Goal: Navigation & Orientation: Find specific page/section

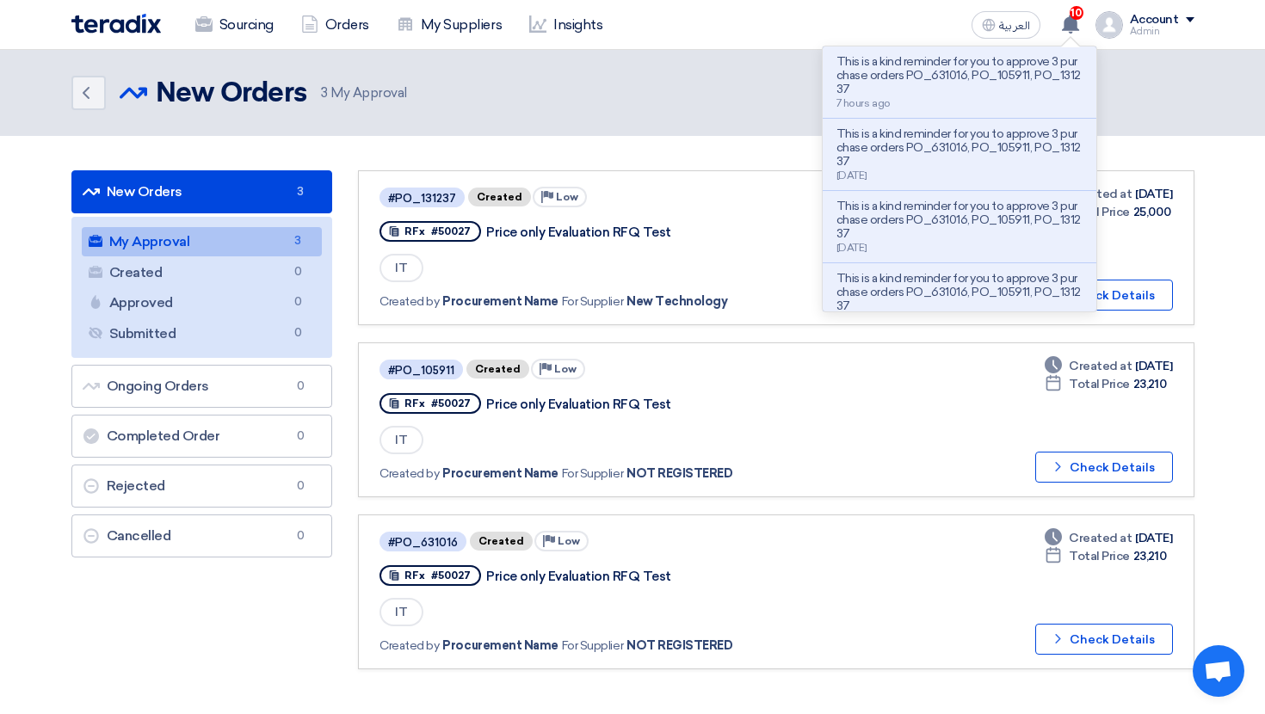
click at [1084, 35] on div "10 This is a kind reminder for you to approve 3 purchase orders PO_631016, PO_1…" at bounding box center [1071, 25] width 34 height 34
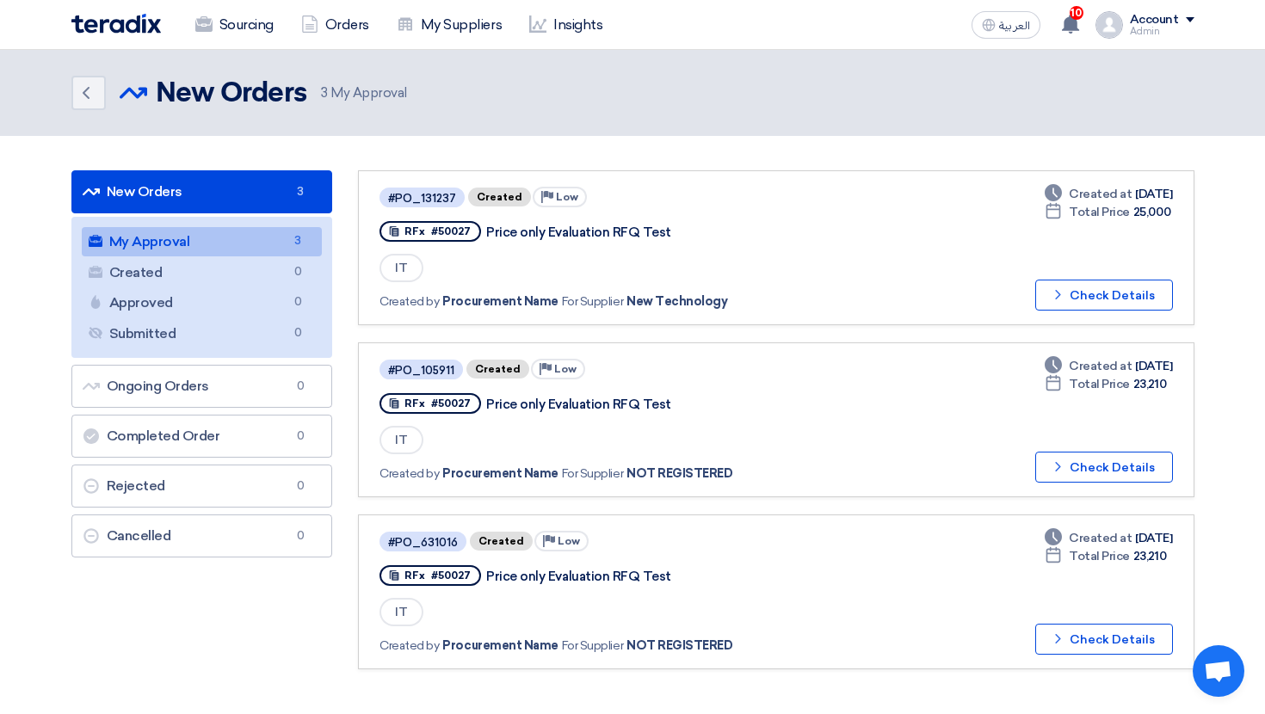
click at [1084, 35] on div "10 This is a kind reminder for you to approve 3 purchase orders PO_631016, PO_1…" at bounding box center [1071, 25] width 34 height 34
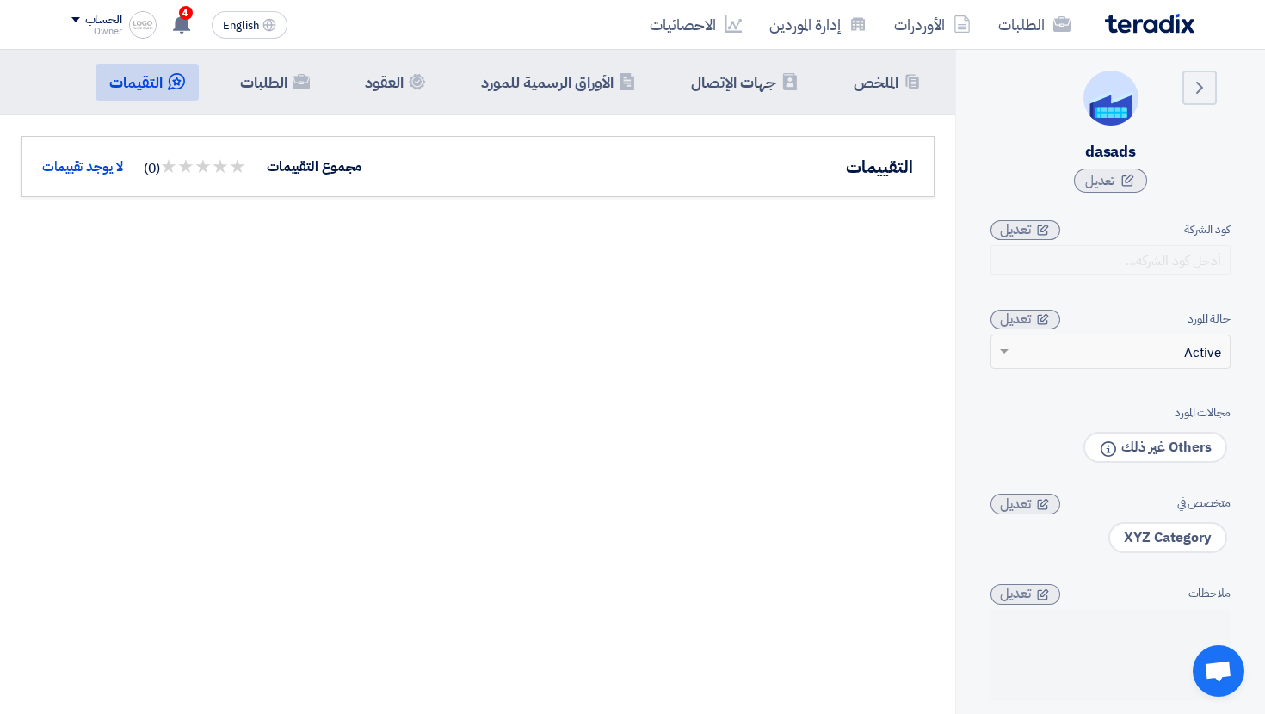
click at [102, 23] on div "الحساب" at bounding box center [103, 20] width 37 height 15
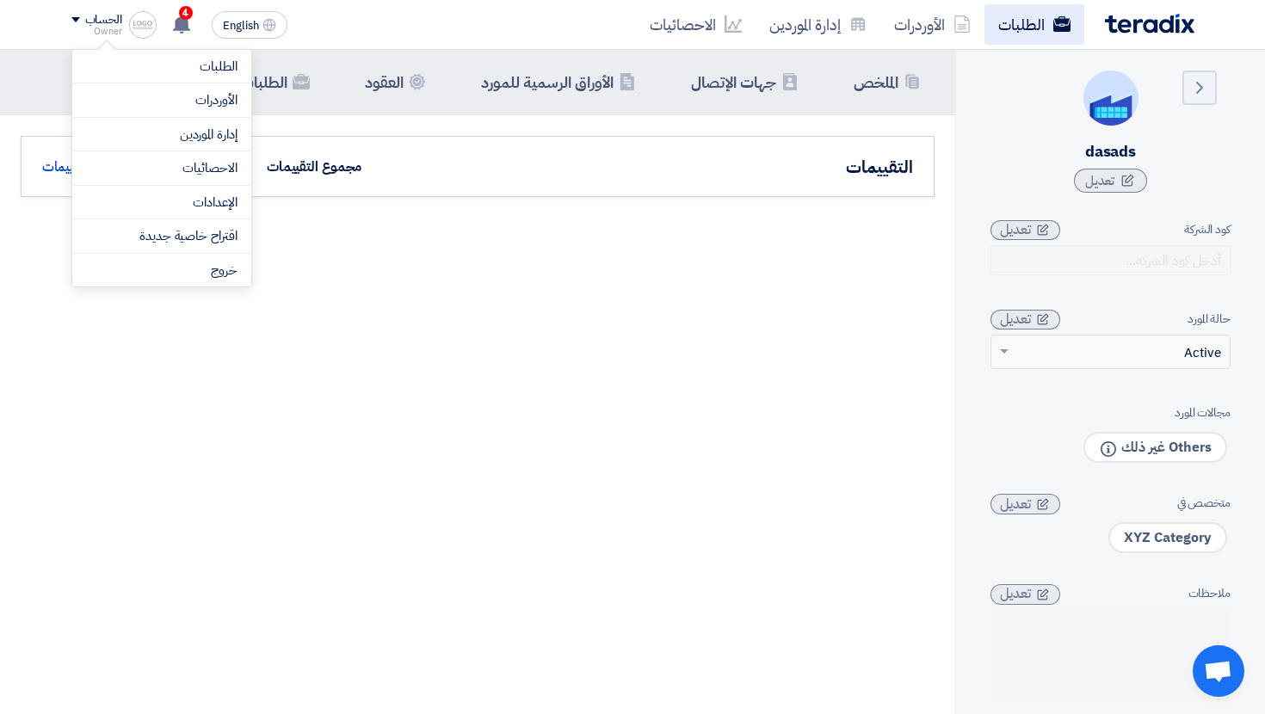
click at [1038, 30] on link "الطلبات" at bounding box center [1034, 24] width 100 height 40
